Goal: Information Seeking & Learning: Learn about a topic

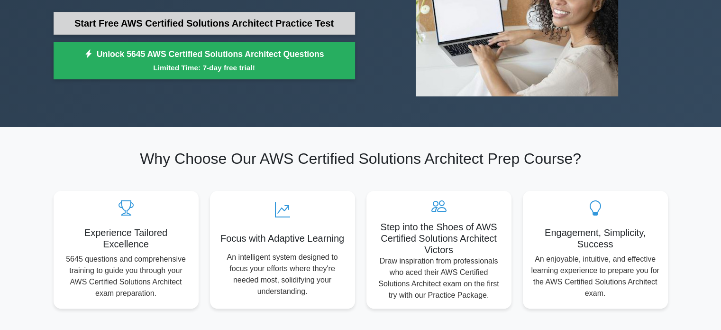
click at [245, 28] on link "Start Free AWS Certified Solutions Architect Practice Test" at bounding box center [205, 23] width 302 height 23
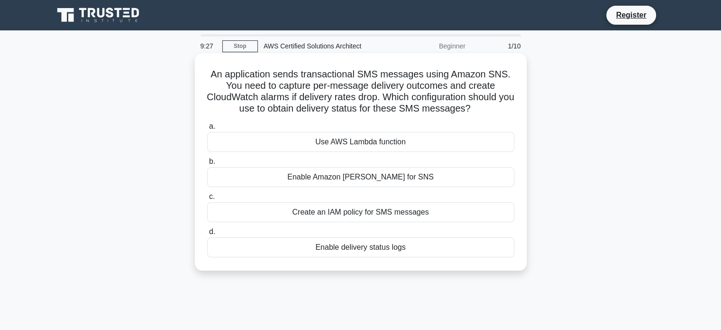
click at [365, 249] on div "Enable delivery status logs" at bounding box center [360, 247] width 307 height 20
click at [207, 235] on input "d. Enable delivery status logs" at bounding box center [207, 232] width 0 height 6
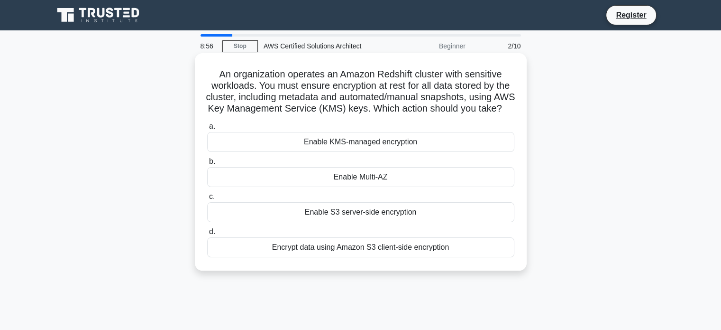
click at [336, 152] on div "Enable KMS-managed encryption" at bounding box center [360, 142] width 307 height 20
click at [207, 129] on input "a. Enable KMS-managed encryption" at bounding box center [207, 126] width 0 height 6
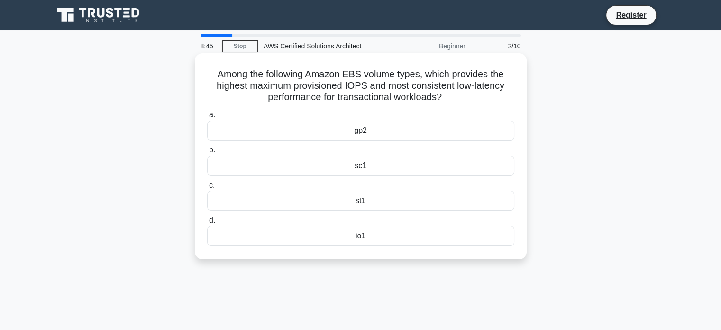
click at [415, 135] on div "gp2" at bounding box center [360, 130] width 307 height 20
click at [207, 118] on input "a. gp2" at bounding box center [207, 115] width 0 height 6
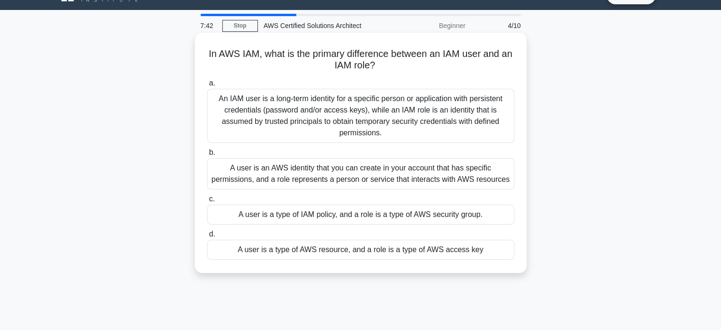
scroll to position [21, 0]
click at [415, 181] on div "A user is an AWS identity that you can create in your account that has specific…" at bounding box center [360, 172] width 307 height 31
click at [207, 155] on input "b. A user is an AWS identity that you can create in your account that has speci…" at bounding box center [207, 152] width 0 height 6
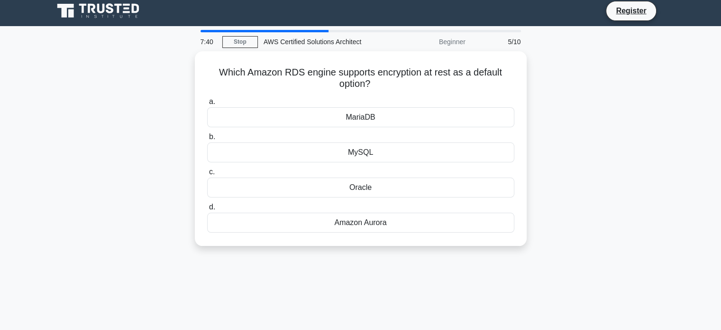
scroll to position [0, 0]
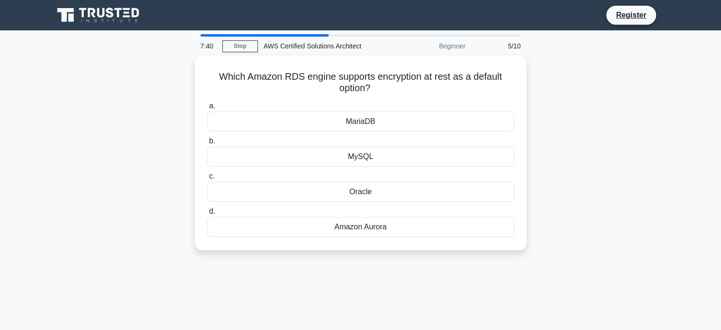
click at [415, 182] on div "Oracle" at bounding box center [360, 192] width 307 height 20
click at [207, 179] on input "c. Oracle" at bounding box center [207, 176] width 0 height 6
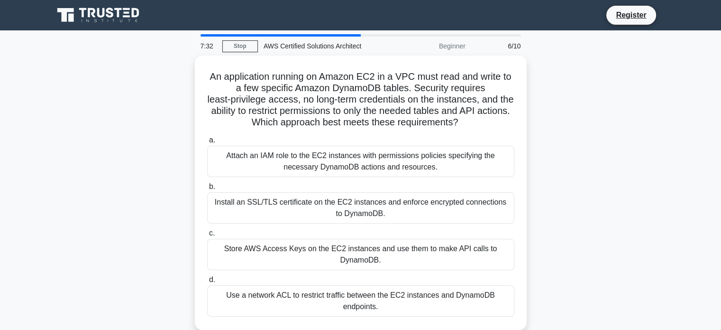
click at [349, 36] on div at bounding box center [281, 35] width 160 height 2
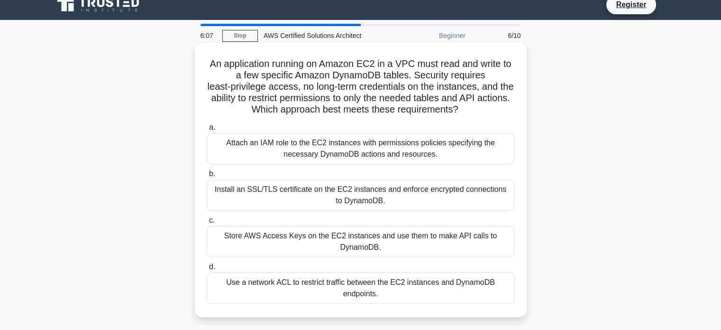
scroll to position [5, 0]
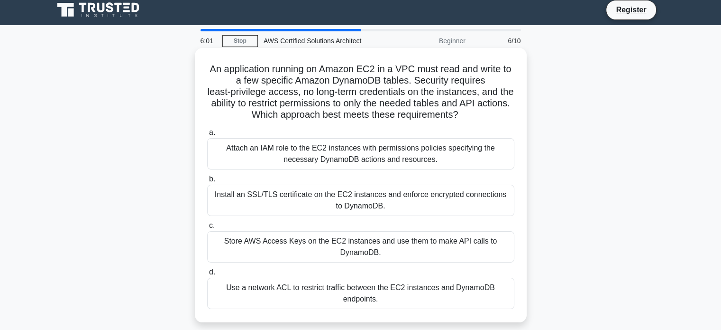
click at [371, 299] on div "Use a network ACL to restrict traffic between the EC2 instances and DynamoDB en…" at bounding box center [360, 292] width 307 height 31
click at [207, 275] on input "d. Use a network ACL to restrict traffic between the EC2 instances and DynamoDB…" at bounding box center [207, 272] width 0 height 6
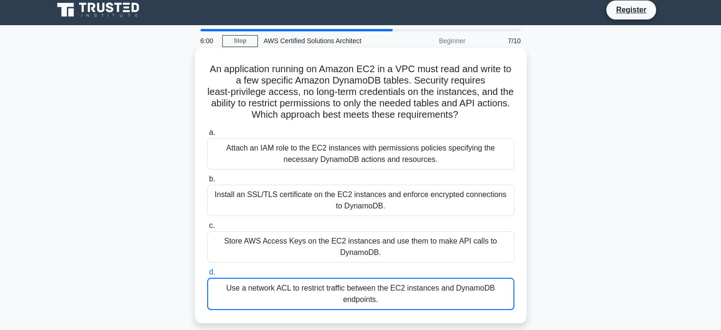
scroll to position [0, 0]
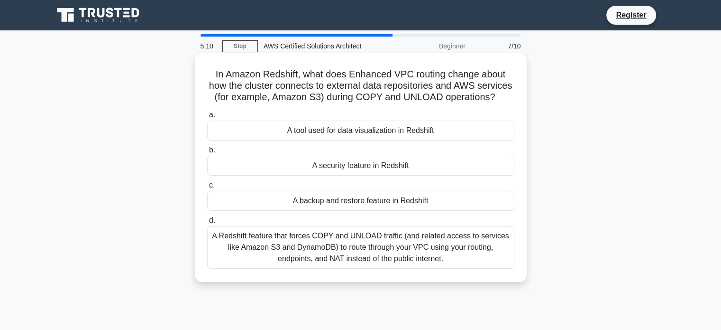
click at [460, 256] on div "A Redshift feature that forces COPY and UNLOAD traffic (and related access to s…" at bounding box center [360, 247] width 307 height 43
click at [207, 223] on input "d. A Redshift feature that forces COPY and UNLOAD traffic (and related access t…" at bounding box center [207, 220] width 0 height 6
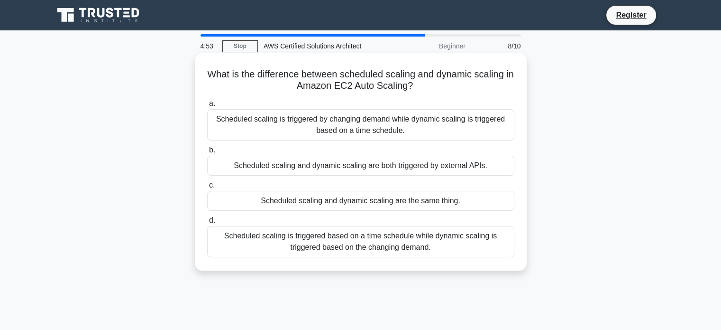
click at [341, 249] on div "Scheduled scaling is triggered based on a time schedule while dynamic scaling i…" at bounding box center [360, 241] width 307 height 31
click at [207, 223] on input "d. Scheduled scaling is triggered based on a time schedule while dynamic scalin…" at bounding box center [207, 220] width 0 height 6
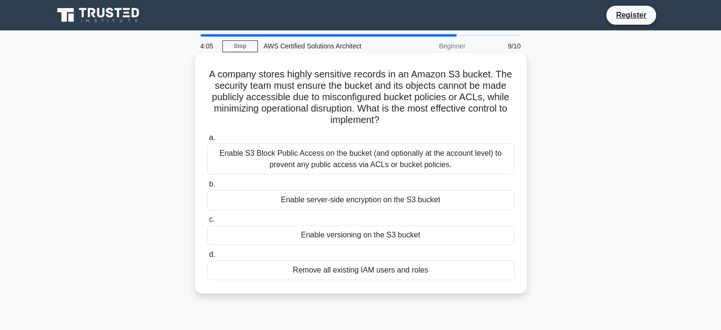
scroll to position [13, 0]
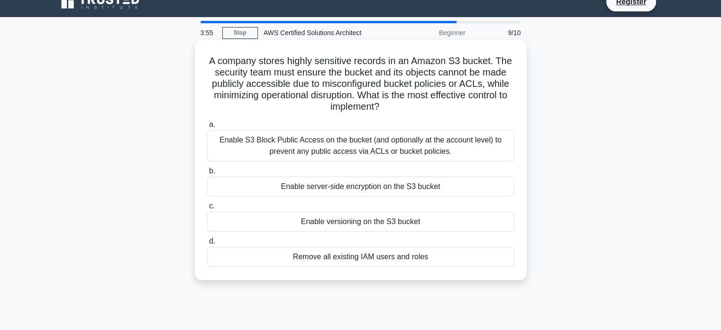
click at [428, 145] on div "Enable S3 Block Public Access on the bucket (and optionally at the account leve…" at bounding box center [360, 145] width 307 height 31
click at [207, 128] on input "a. Enable S3 Block Public Access on the bucket (and optionally at the account l…" at bounding box center [207, 124] width 0 height 6
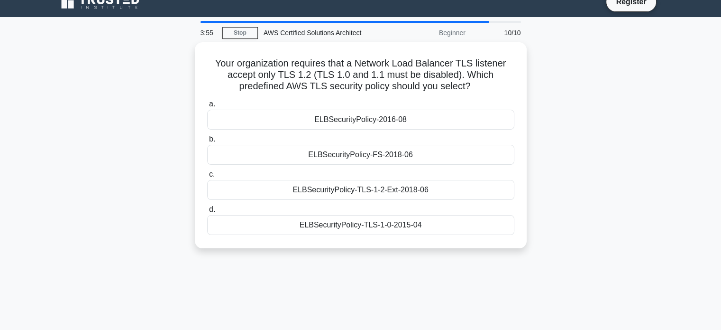
scroll to position [0, 0]
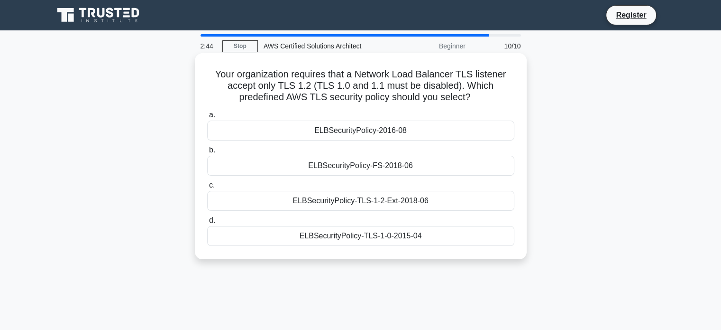
drag, startPoint x: 439, startPoint y: 238, endPoint x: 207, endPoint y: 69, distance: 287.1
click at [207, 69] on div "Your organization requires that a Network Load Balancer TLS listener accept onl…" at bounding box center [361, 156] width 324 height 198
copy div "Your organization requires that a Network Load Balancer TLS listener accept onl…"
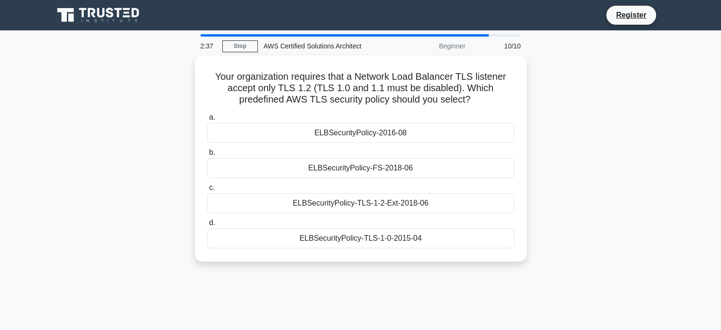
click at [613, 193] on div "Your organization requires that a Network Load Balancer TLS listener accept onl…" at bounding box center [361, 163] width 626 height 217
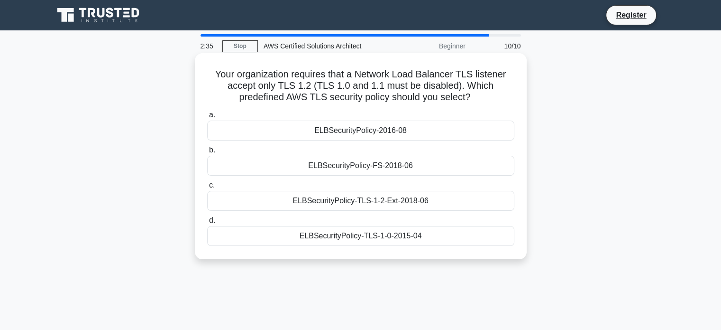
click at [392, 134] on div "ELBSecurityPolicy-2016-08" at bounding box center [360, 130] width 307 height 20
click at [207, 118] on input "a. ELBSecurityPolicy-2016-08" at bounding box center [207, 115] width 0 height 6
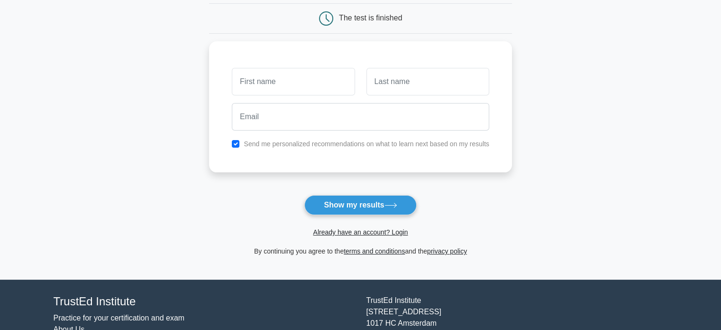
scroll to position [96, 0]
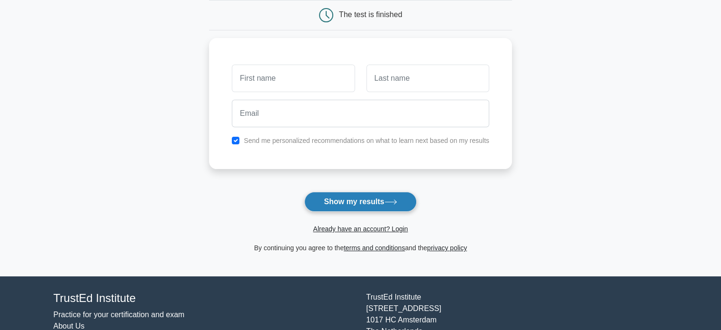
click at [347, 202] on button "Show my results" at bounding box center [360, 202] width 112 height 20
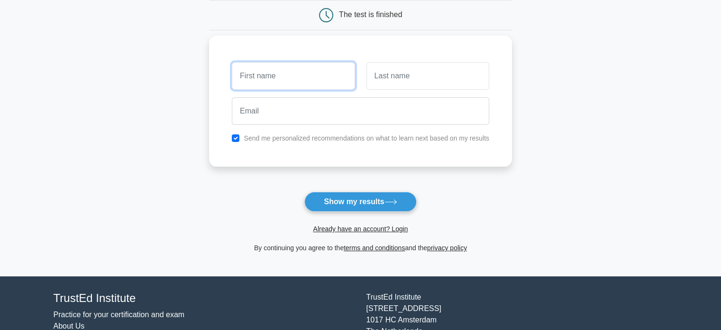
click at [276, 76] on input "text" at bounding box center [293, 75] width 123 height 27
type input "Test"
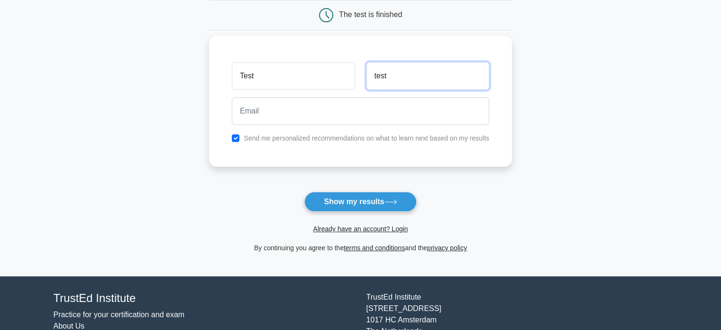
type input "test"
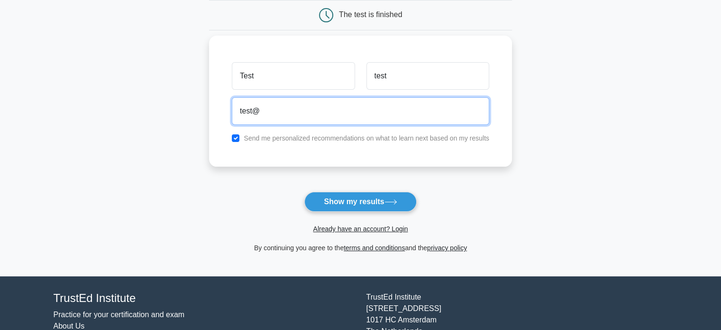
type input "test@gmail.com"
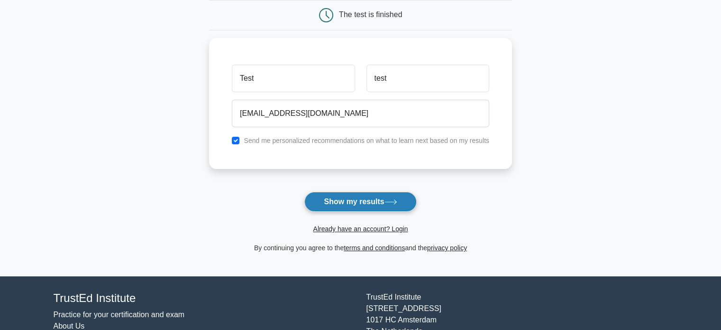
click at [351, 198] on button "Show my results" at bounding box center [360, 202] width 112 height 20
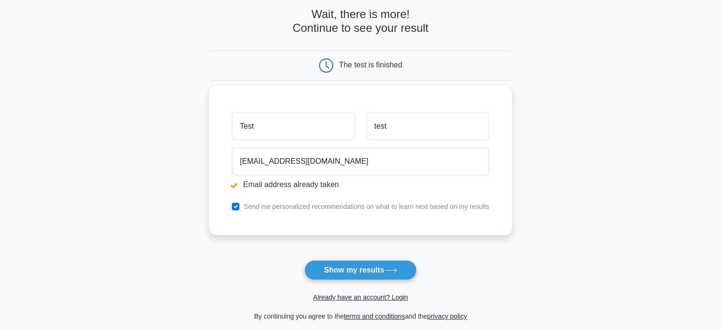
scroll to position [119, 0]
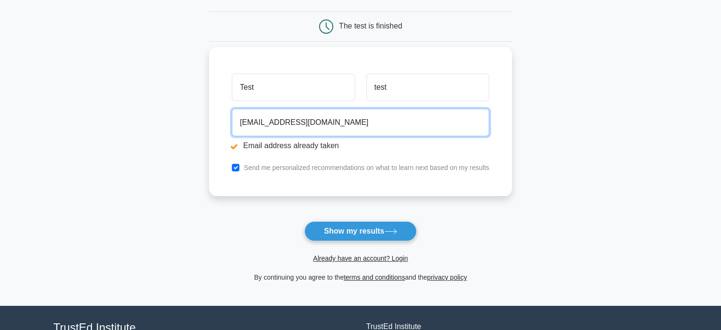
click at [252, 125] on input "test@gmail.com" at bounding box center [360, 122] width 257 height 27
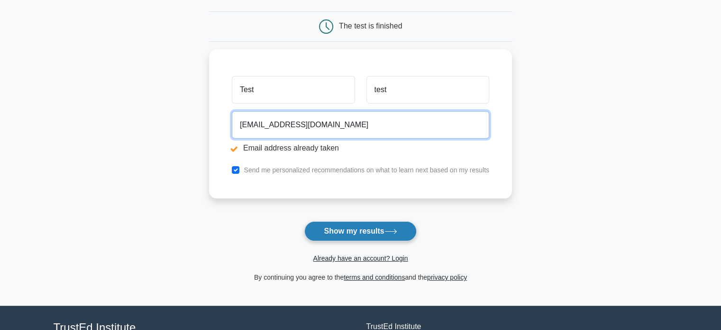
type input "test1233423@gmail.com"
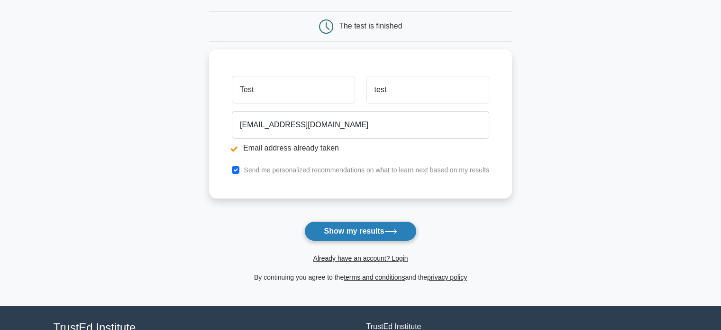
click at [358, 225] on button "Show my results" at bounding box center [360, 231] width 112 height 20
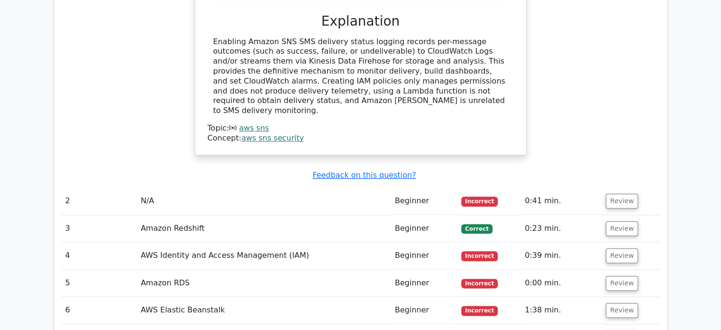
scroll to position [1091, 0]
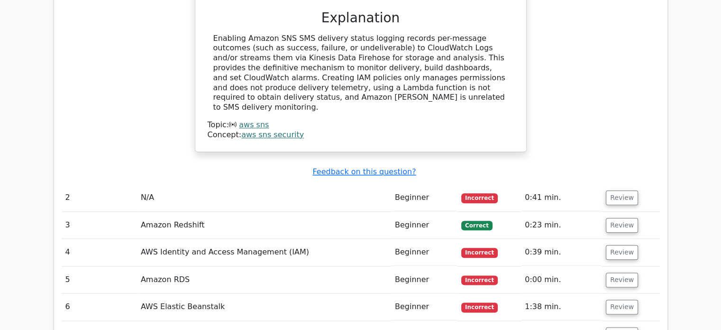
click at [193, 184] on td "N/A" at bounding box center [264, 197] width 254 height 27
click at [631, 190] on button "Review" at bounding box center [622, 197] width 32 height 15
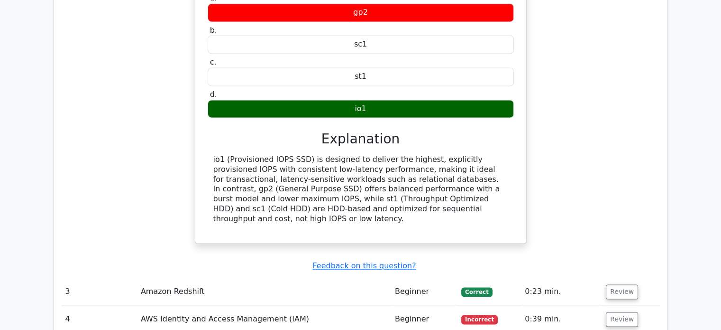
scroll to position [1362, 0]
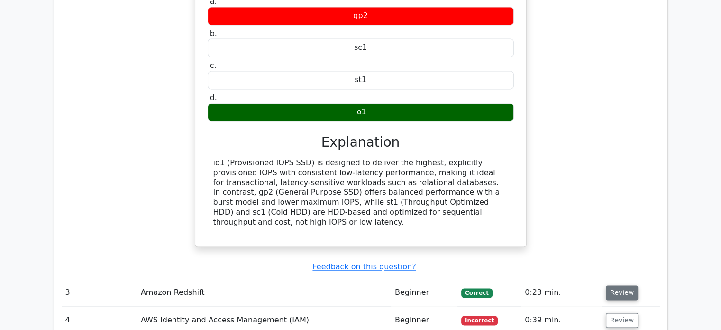
click at [618, 285] on button "Review" at bounding box center [622, 292] width 32 height 15
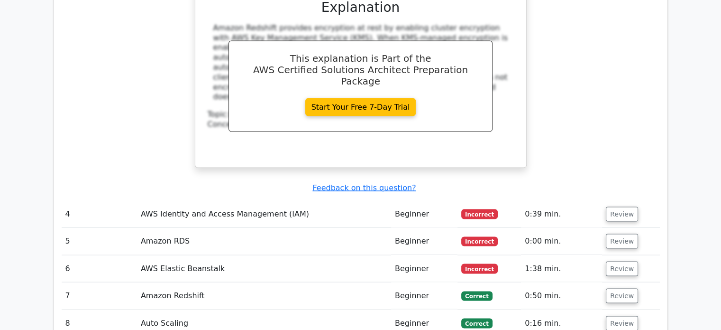
scroll to position [1922, 0]
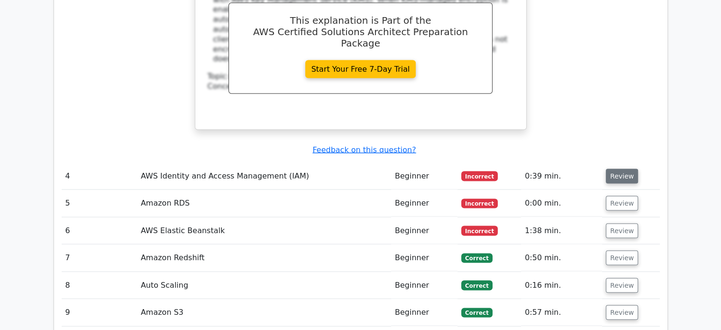
click at [616, 169] on button "Review" at bounding box center [622, 176] width 32 height 15
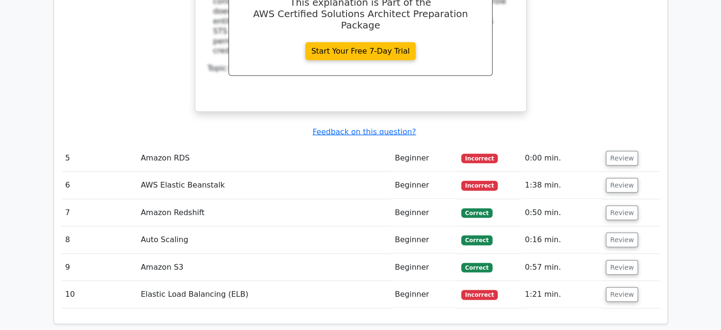
scroll to position [2400, 0]
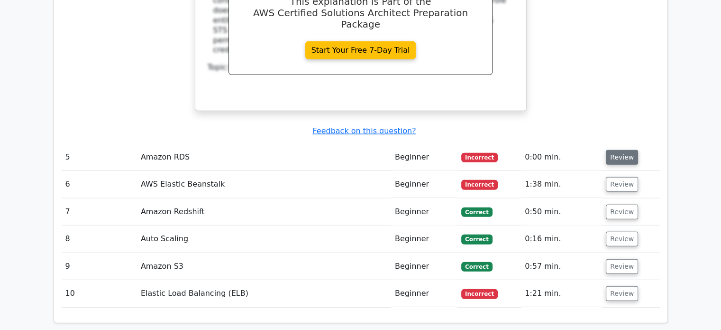
click at [621, 150] on button "Review" at bounding box center [622, 157] width 32 height 15
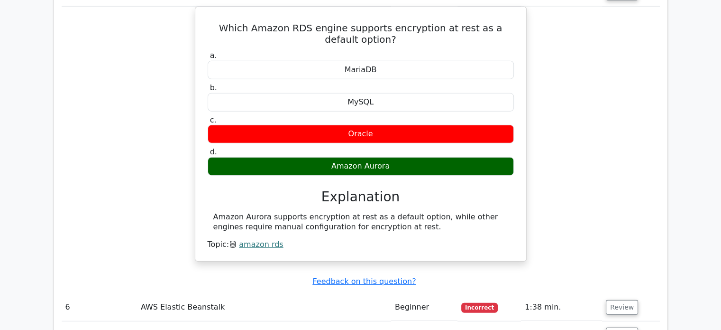
scroll to position [2412, 0]
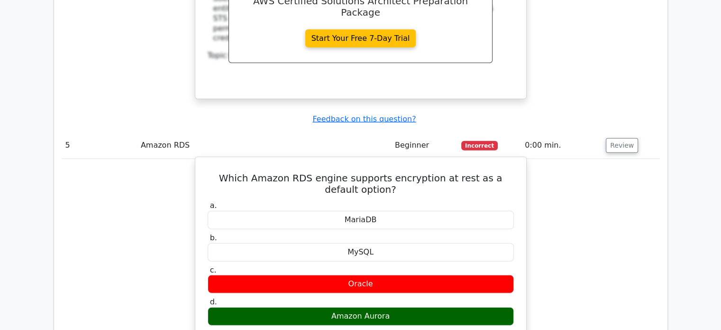
click at [417, 275] on div "Oracle" at bounding box center [361, 284] width 306 height 18
drag, startPoint x: 417, startPoint y: 210, endPoint x: 402, endPoint y: 147, distance: 64.4
click at [404, 199] on div "a. MariaDB b. MySQL c. d." at bounding box center [361, 263] width 318 height 128
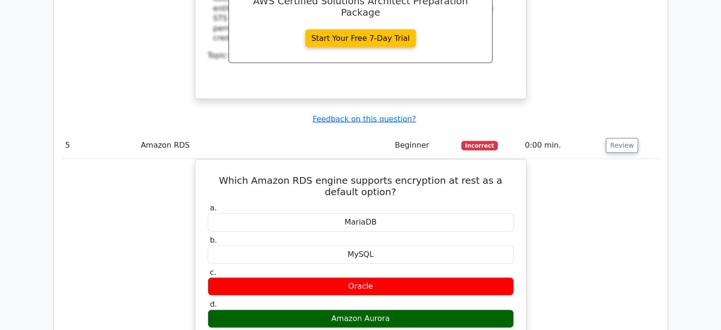
click at [582, 213] on div "Which Amazon RDS engine supports encryption at rest as a default option? a. Mar…" at bounding box center [361, 292] width 598 height 266
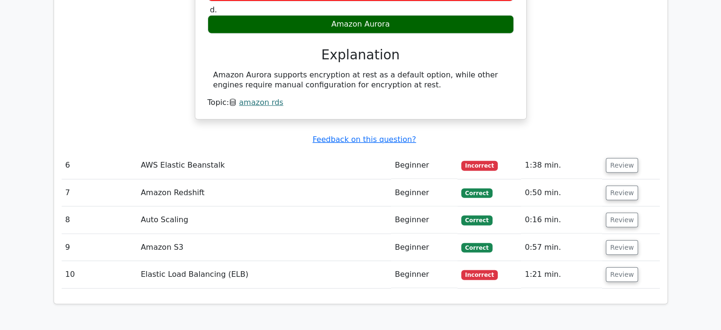
scroll to position [2706, 0]
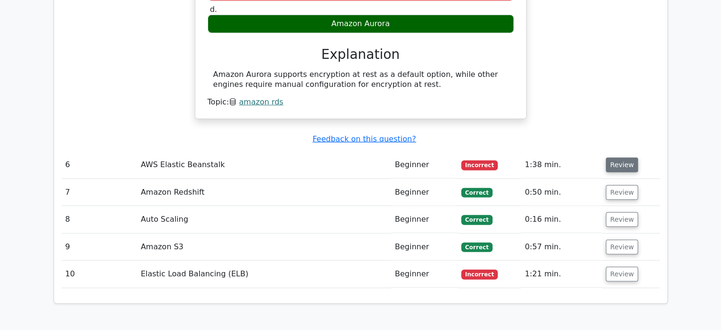
click at [617, 157] on button "Review" at bounding box center [622, 164] width 32 height 15
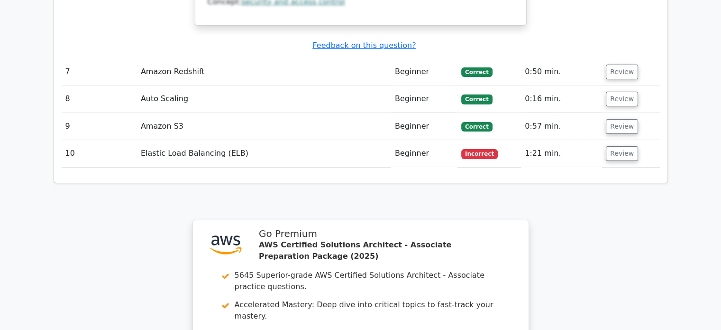
scroll to position [3500, 0]
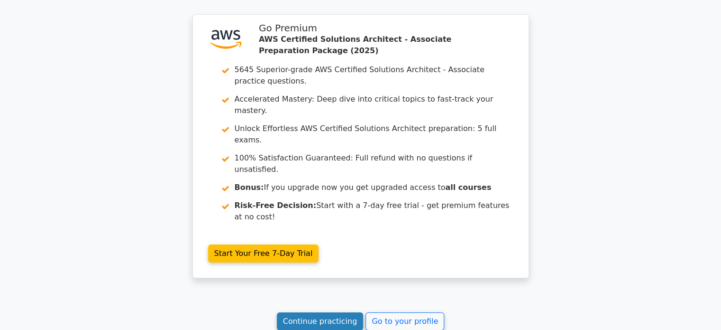
click at [339, 312] on link "Continue practicing" at bounding box center [320, 321] width 87 height 18
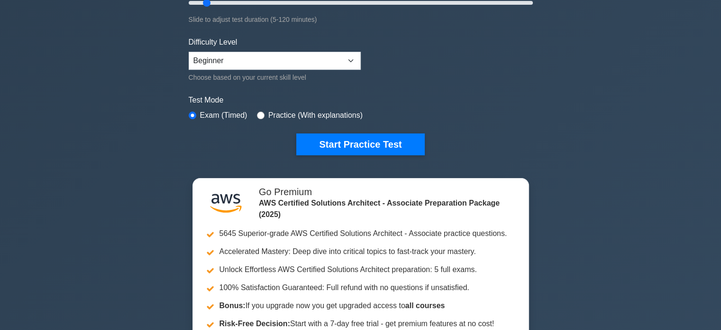
scroll to position [203, 0]
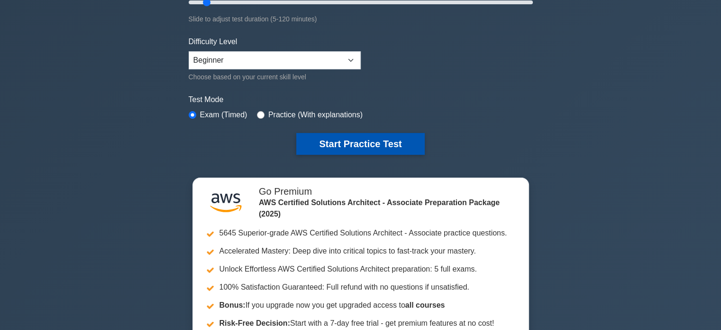
click at [369, 139] on button "Start Practice Test" at bounding box center [360, 144] width 128 height 22
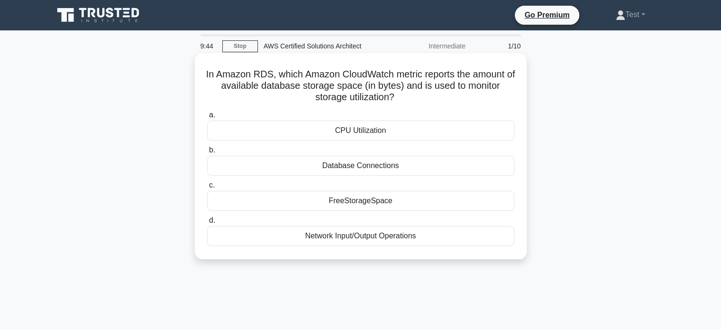
click at [331, 202] on div "FreeStorageSpace" at bounding box center [360, 201] width 307 height 20
click at [207, 188] on input "c. FreeStorageSpace" at bounding box center [207, 185] width 0 height 6
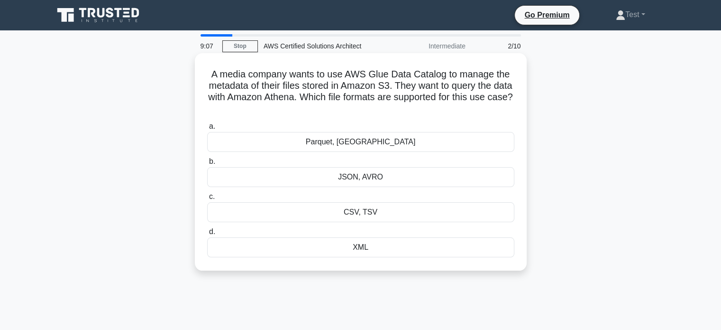
click at [374, 217] on div "CSV, TSV" at bounding box center [360, 212] width 307 height 20
click at [207, 200] on input "c. CSV, TSV" at bounding box center [207, 196] width 0 height 6
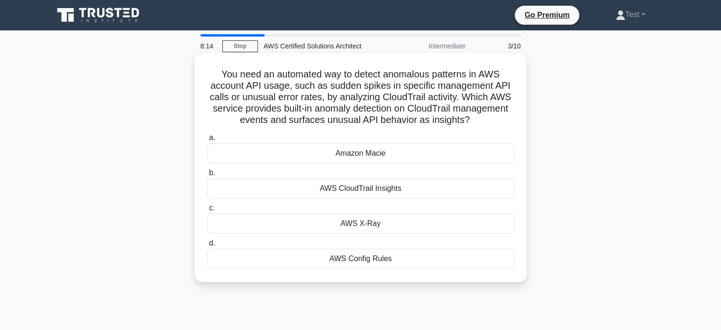
click at [419, 157] on div "Amazon Macie" at bounding box center [360, 153] width 307 height 20
click at [207, 141] on input "a. Amazon Macie" at bounding box center [207, 138] width 0 height 6
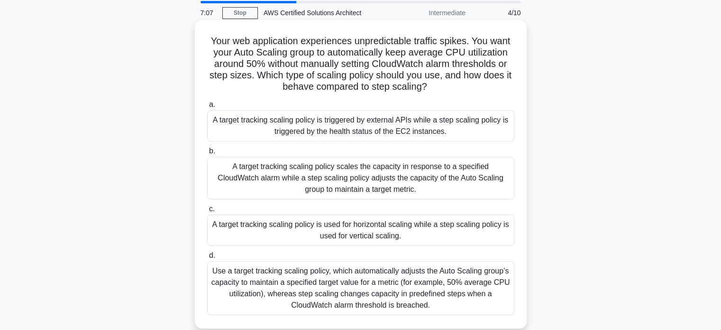
scroll to position [70, 0]
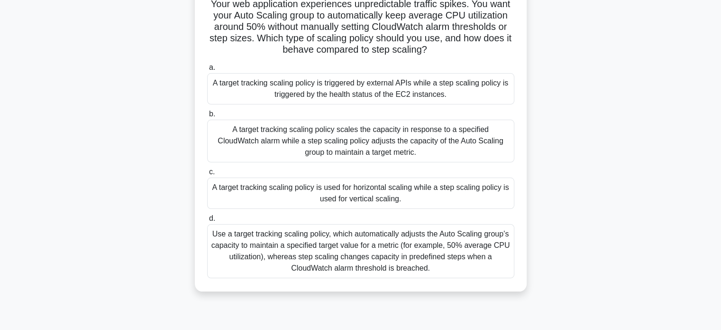
click at [313, 270] on div "Use a target tracking scaling policy, which automatically adjusts the Auto Scal…" at bounding box center [360, 251] width 307 height 54
click at [207, 221] on input "d. Use a target tracking scaling policy, which automatically adjusts the Auto S…" at bounding box center [207, 218] width 0 height 6
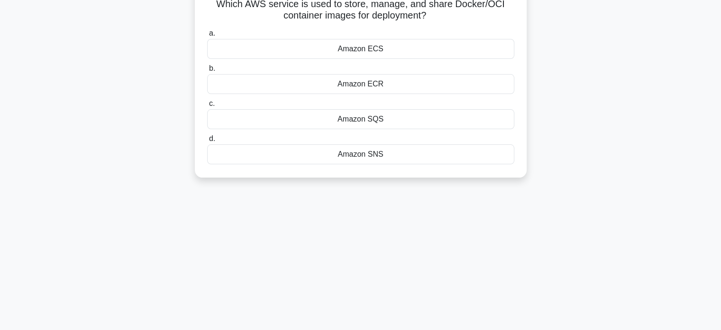
scroll to position [0, 0]
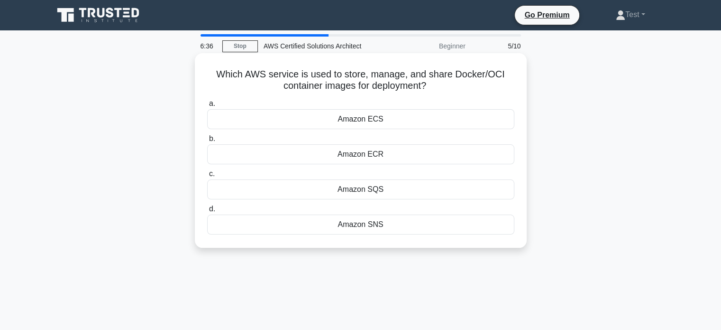
click at [389, 156] on div "Amazon ECR" at bounding box center [360, 154] width 307 height 20
click at [207, 142] on input "b. Amazon ECR" at bounding box center [207, 139] width 0 height 6
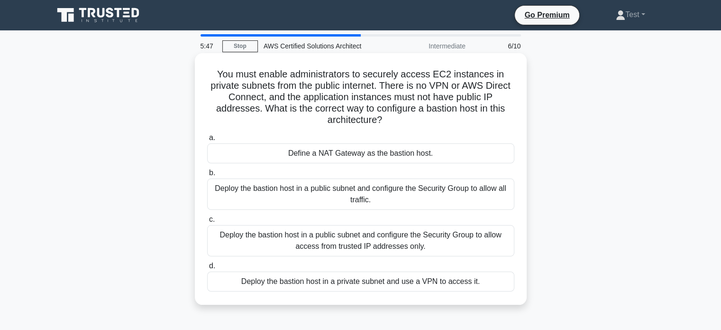
click at [403, 154] on div "Define a NAT Gateway as the bastion host." at bounding box center [360, 153] width 307 height 20
click at [207, 141] on input "a. Define a NAT Gateway as the bastion host." at bounding box center [207, 138] width 0 height 6
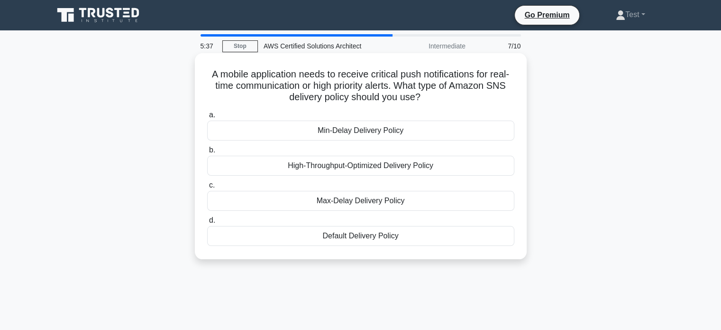
click at [335, 169] on div "High-Throughput-Optimized Delivery Policy" at bounding box center [360, 166] width 307 height 20
click at [207, 153] on input "b. High-Throughput-Optimized Delivery Policy" at bounding box center [207, 150] width 0 height 6
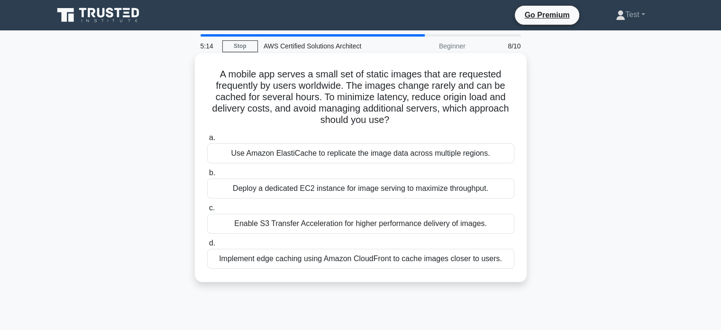
click at [367, 262] on div "Implement edge caching using Amazon CloudFront to cache images closer to users." at bounding box center [360, 258] width 307 height 20
click at [207, 246] on input "d. Implement edge caching using Amazon CloudFront to cache images closer to use…" at bounding box center [207, 243] width 0 height 6
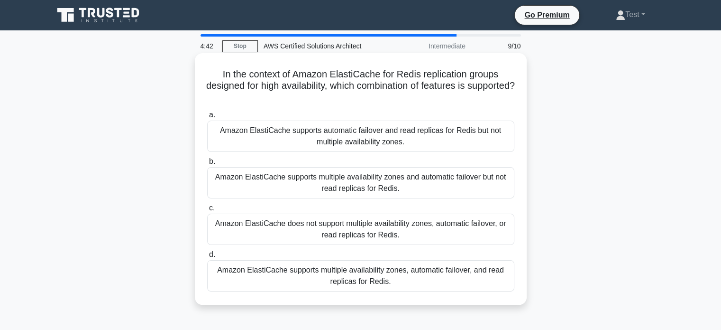
click at [377, 276] on div "Amazon ElastiCache supports multiple availability zones, automatic failover, an…" at bounding box center [360, 275] width 307 height 31
click at [207, 257] on input "d. Amazon ElastiCache supports multiple availability zones, automatic failover,…" at bounding box center [207, 254] width 0 height 6
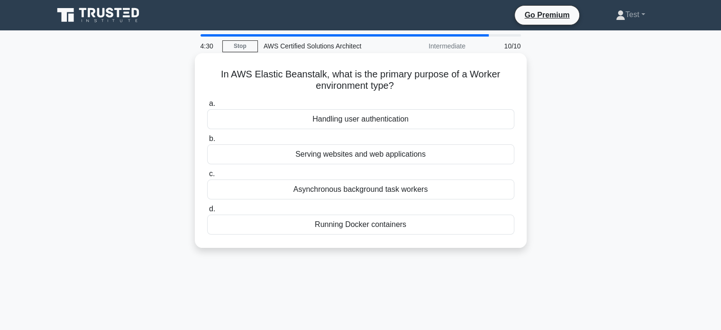
click at [394, 160] on div "Serving websites and web applications" at bounding box center [360, 154] width 307 height 20
click at [207, 142] on input "b. Serving websites and web applications" at bounding box center [207, 139] width 0 height 6
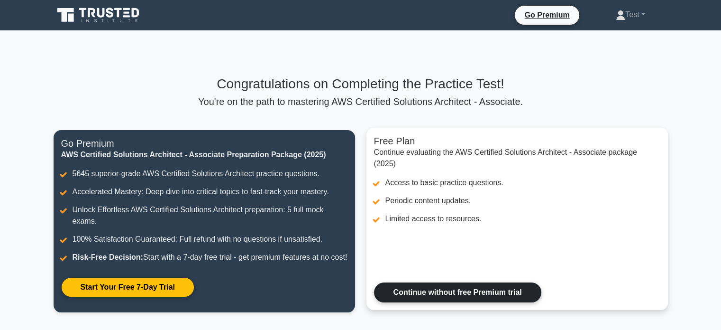
click at [449, 288] on link "Continue without free Premium trial" at bounding box center [457, 292] width 167 height 20
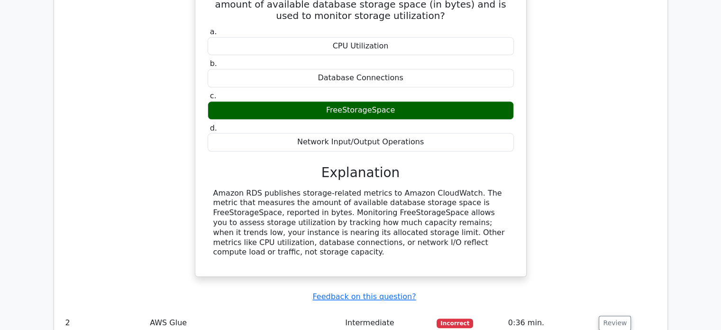
scroll to position [933, 0]
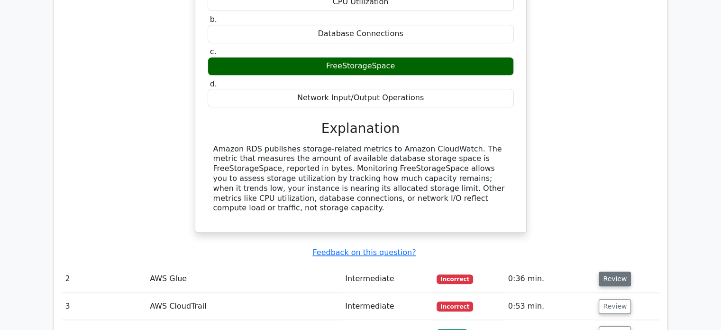
click at [618, 271] on button "Review" at bounding box center [615, 278] width 32 height 15
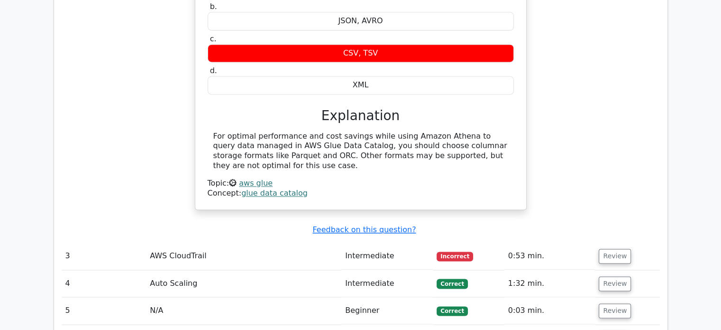
scroll to position [1321, 0]
click at [620, 249] on button "Review" at bounding box center [615, 256] width 32 height 15
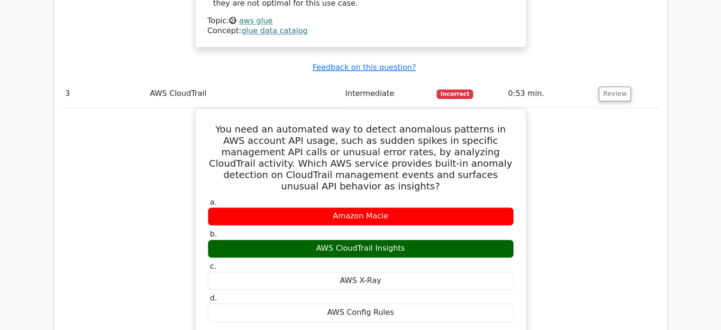
scroll to position [1747, 0]
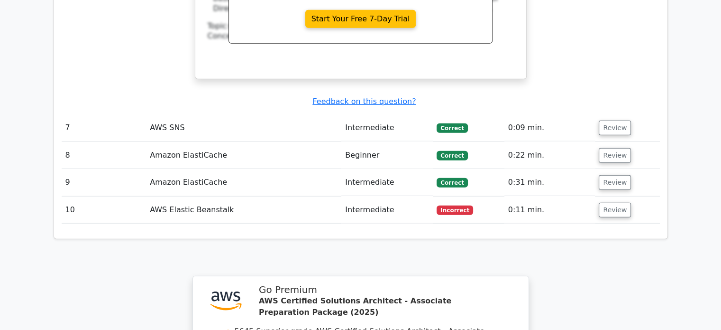
scroll to position [2423, 0]
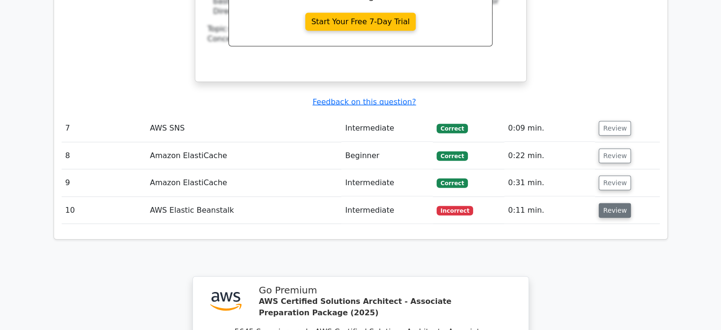
click at [616, 203] on button "Review" at bounding box center [615, 210] width 32 height 15
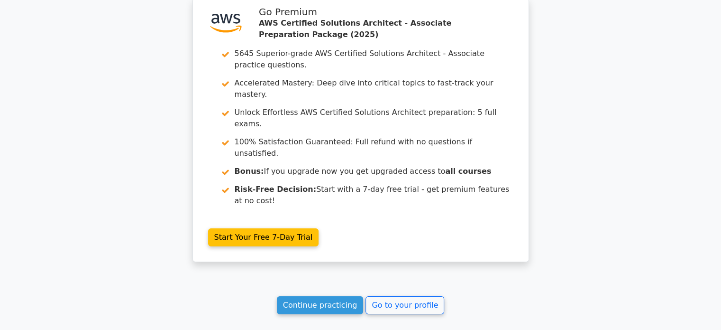
scroll to position [3089, 0]
